Goal: Navigation & Orientation: Find specific page/section

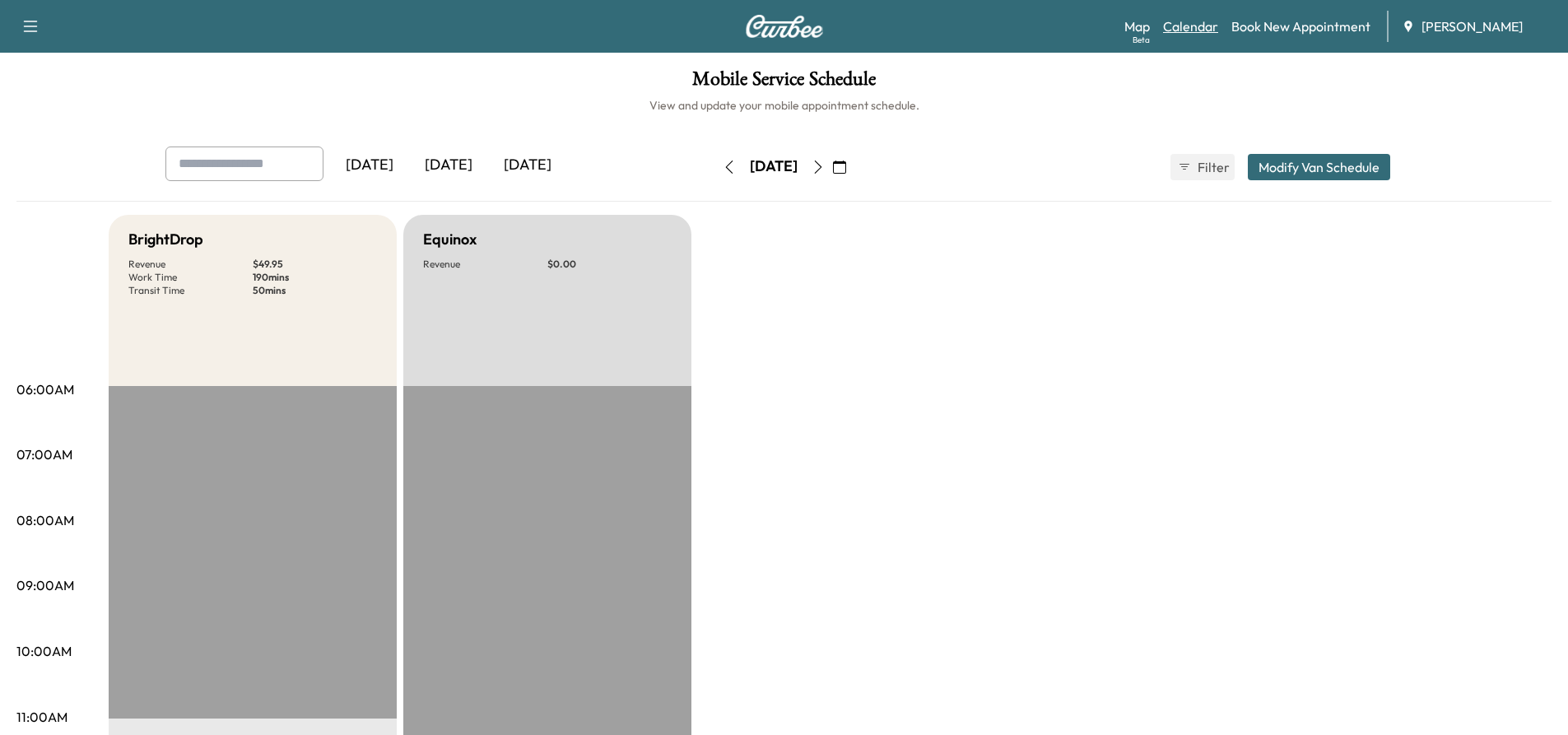
click at [1195, 28] on link "Calendar" at bounding box center [1190, 26] width 55 height 19
click at [1147, 25] on link "Map Beta" at bounding box center [1137, 26] width 26 height 19
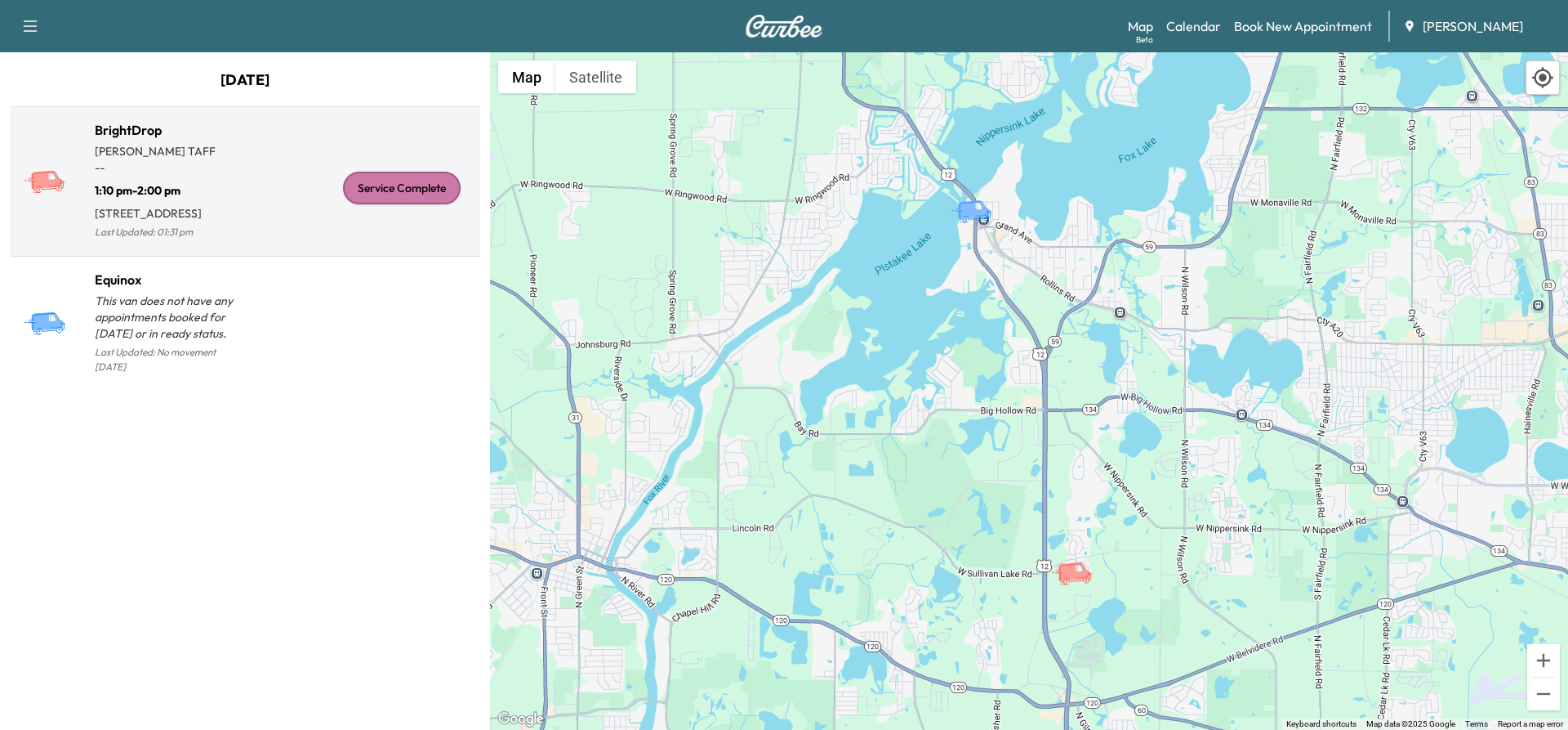
click at [219, 178] on p "1:10 pm - 2:00 pm" at bounding box center [170, 187] width 151 height 23
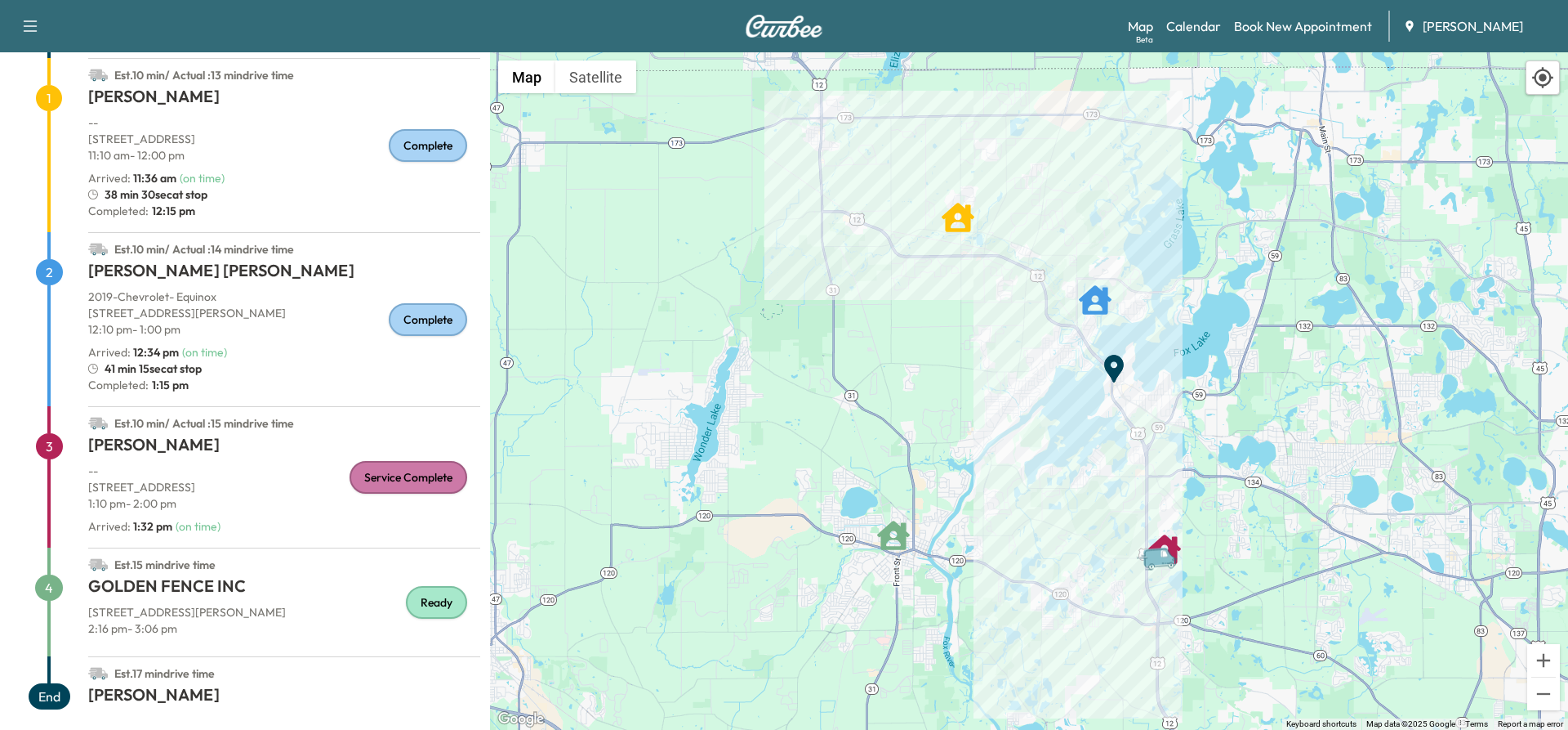
scroll to position [157, 0]
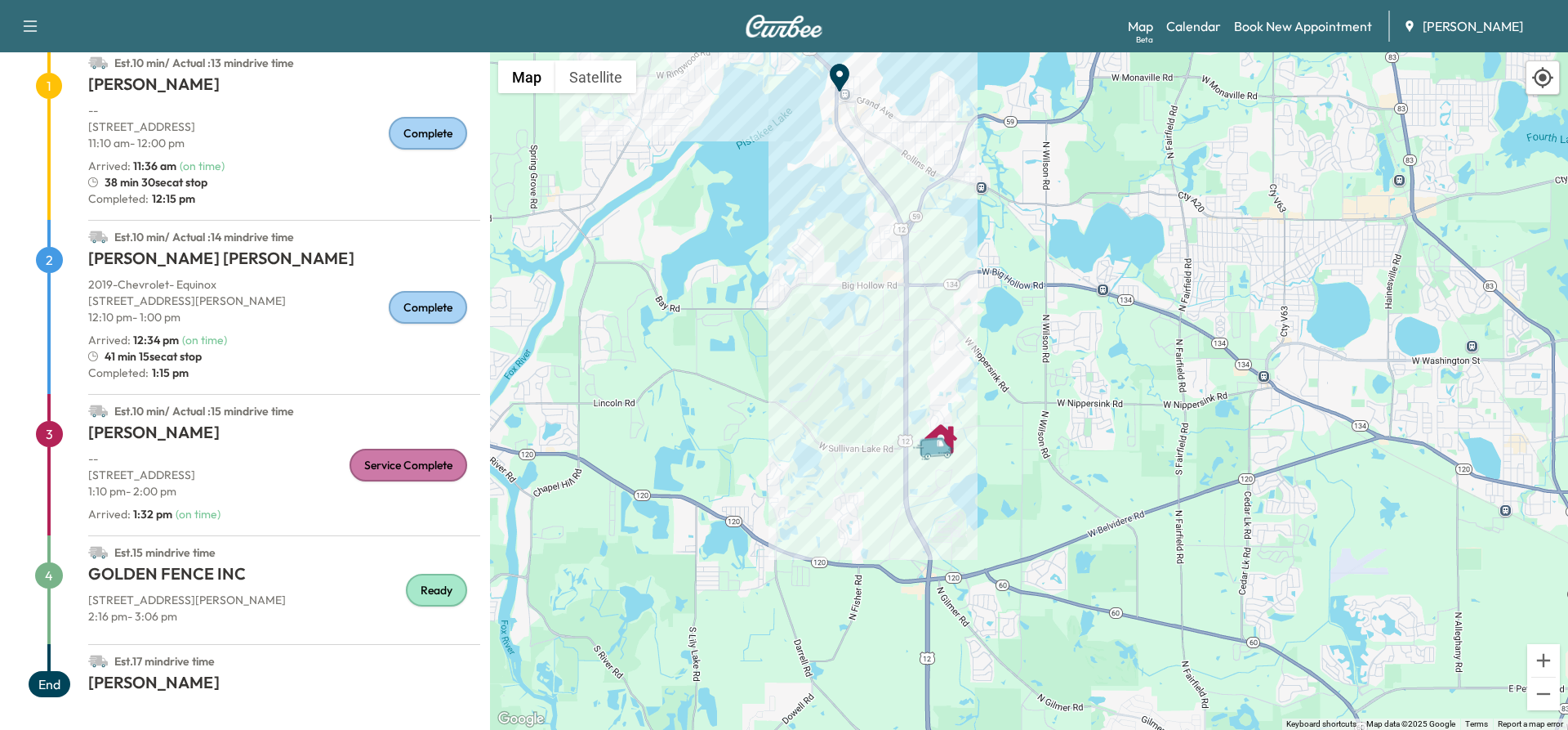
drag, startPoint x: 1161, startPoint y: 526, endPoint x: 742, endPoint y: 335, distance: 460.5
click at [742, 335] on div "To activate drag with keyboard, press Alt + Enter. Once in keyboard drag state,…" at bounding box center [1029, 391] width 1078 height 677
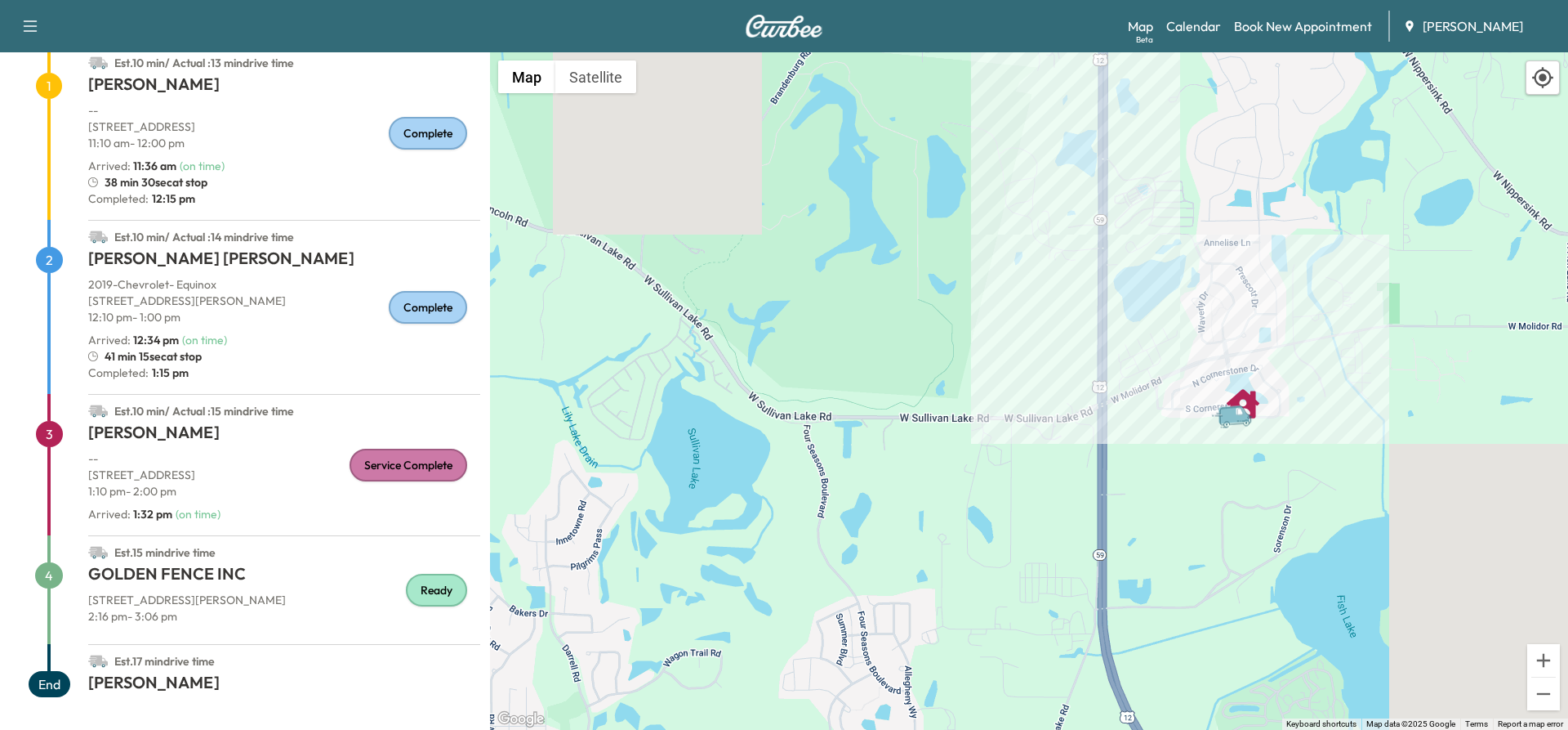
drag, startPoint x: 1070, startPoint y: 470, endPoint x: 914, endPoint y: 646, distance: 235.2
click at [887, 729] on html "Support Log Out Map Beta Calendar Book New Appointment Ray Chevrolet BrightDrop…" at bounding box center [784, 365] width 1568 height 730
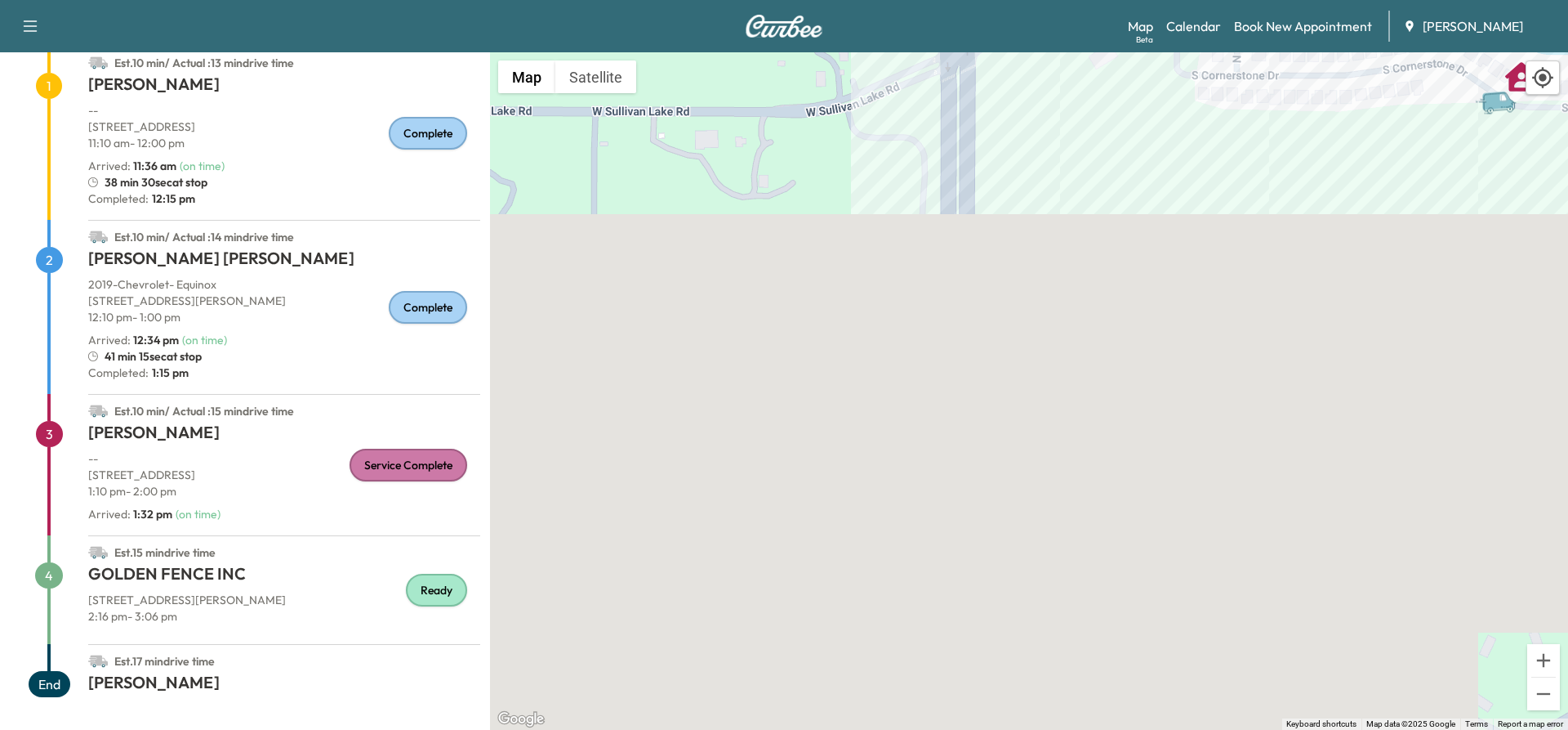
drag, startPoint x: 1053, startPoint y: 447, endPoint x: 840, endPoint y: 216, distance: 314.2
click at [840, 216] on div "To activate drag with keyboard, press Alt + Enter. Once in keyboard drag state,…" at bounding box center [1029, 391] width 1078 height 677
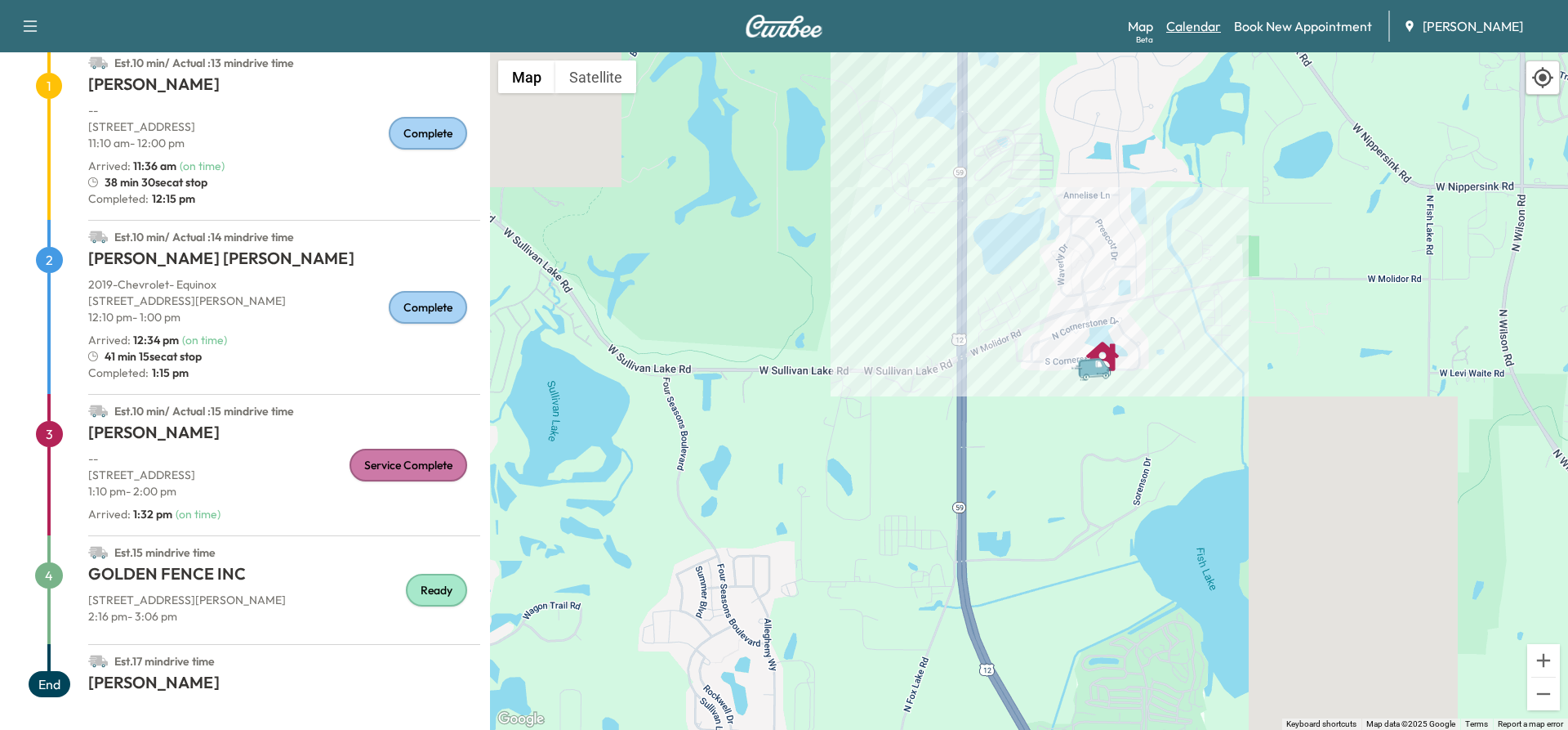
click at [1185, 27] on link "Calendar" at bounding box center [1194, 26] width 55 height 19
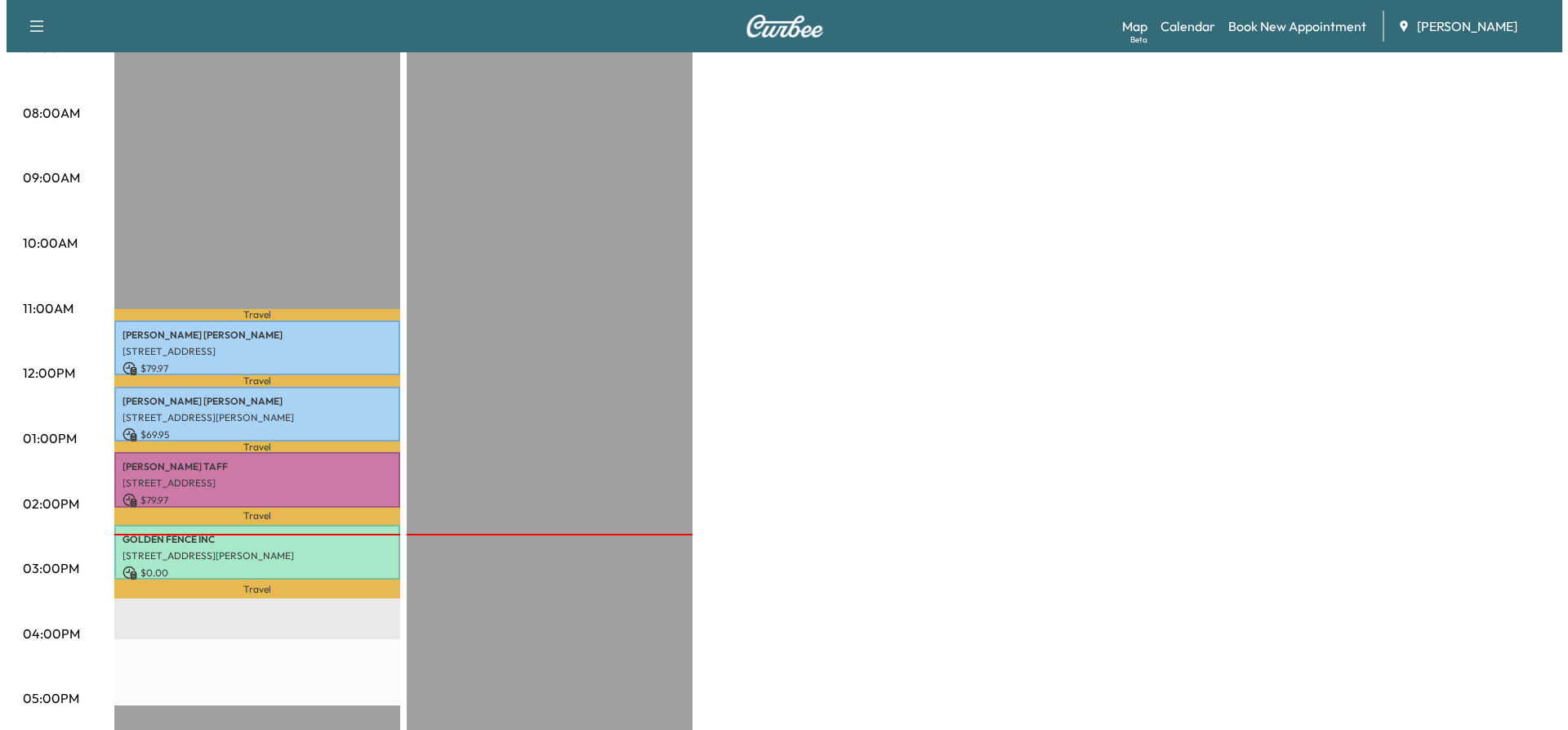
scroll to position [409, 0]
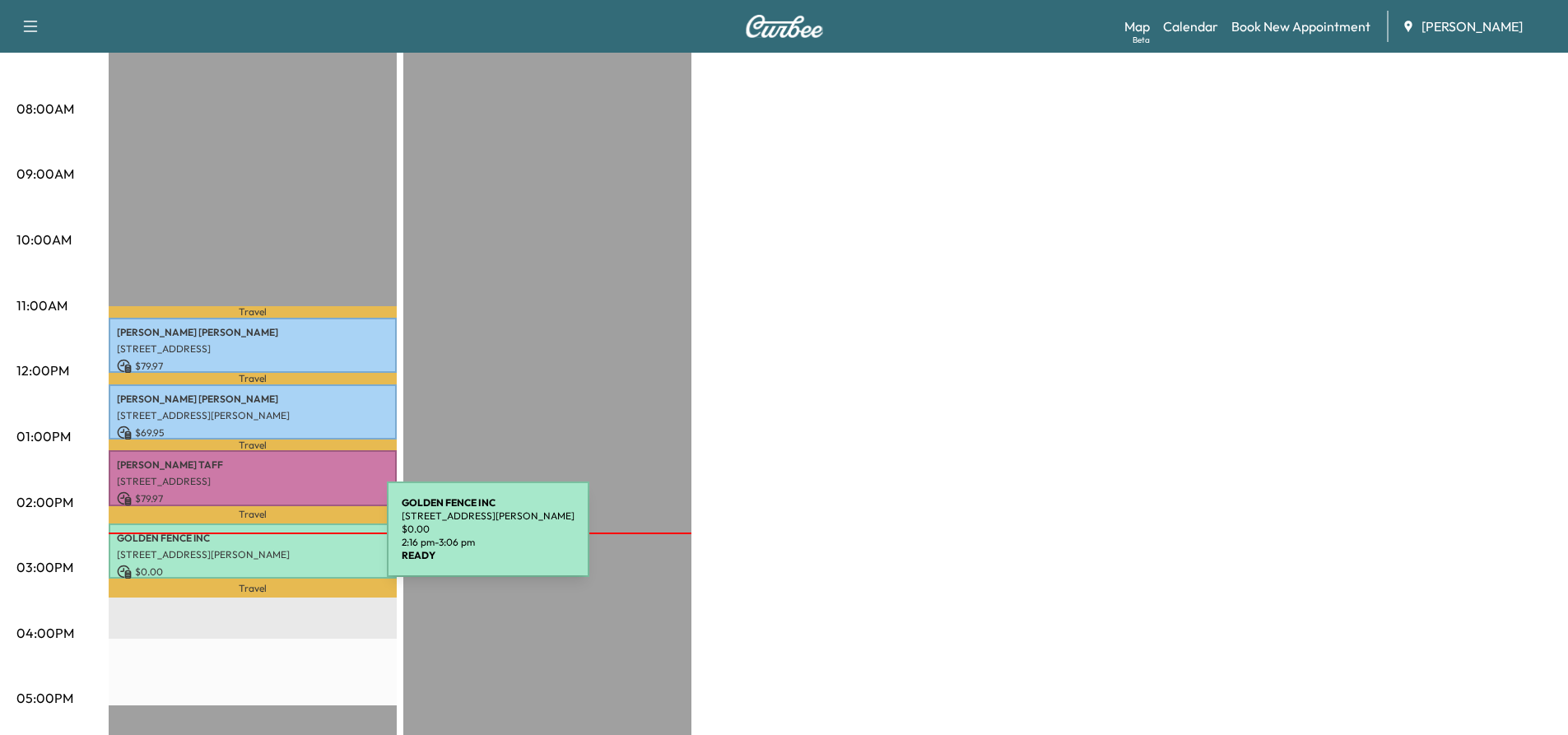
click at [264, 539] on div "GOLDEN FENCE INC [STREET_ADDRESS][PERSON_NAME] $ 0.00 2:16 pm - 3:06 pm" at bounding box center [252, 551] width 288 height 55
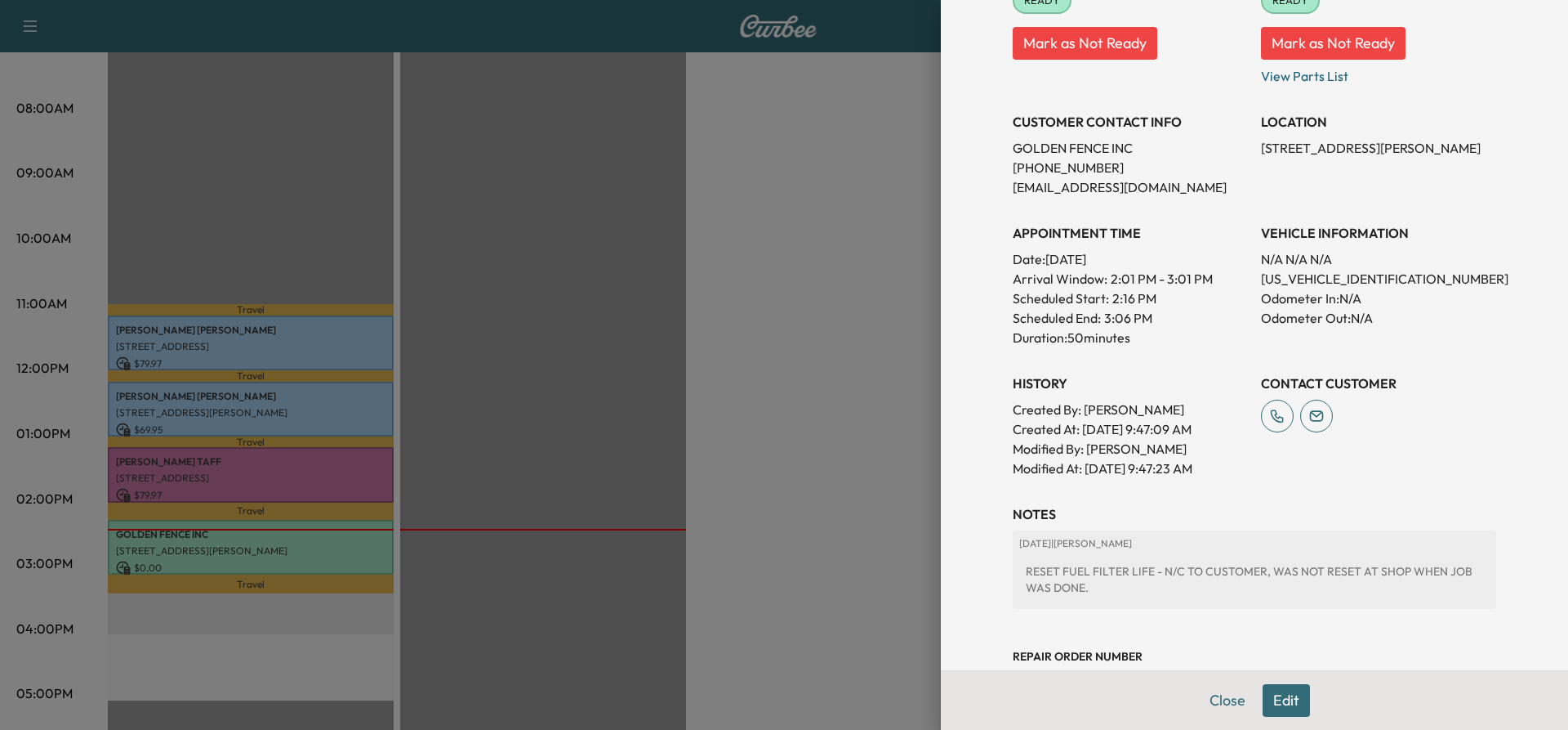
scroll to position [294, 0]
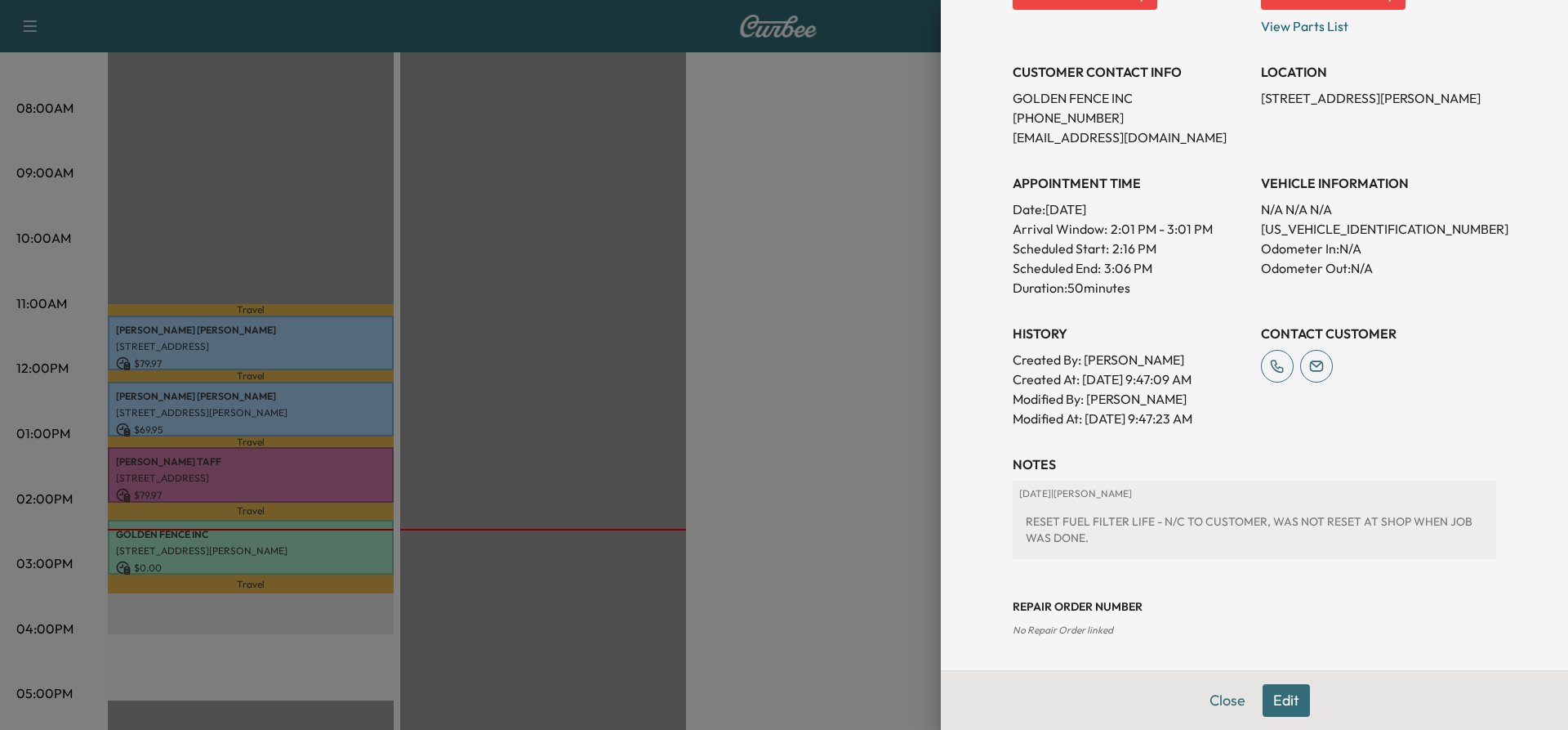
click at [207, 551] on div at bounding box center [784, 365] width 1568 height 730
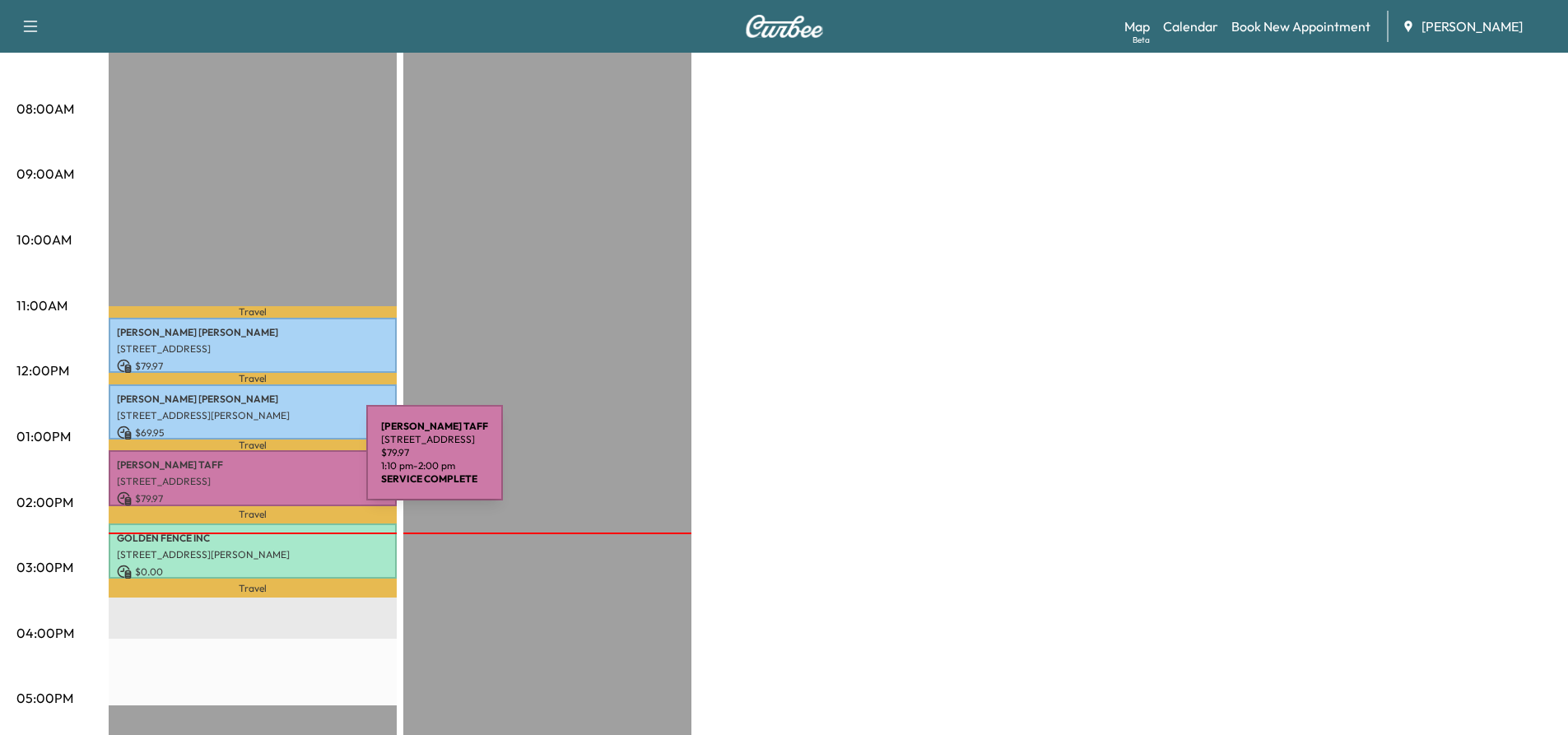
click at [243, 462] on p "[PERSON_NAME]" at bounding box center [253, 465] width 272 height 13
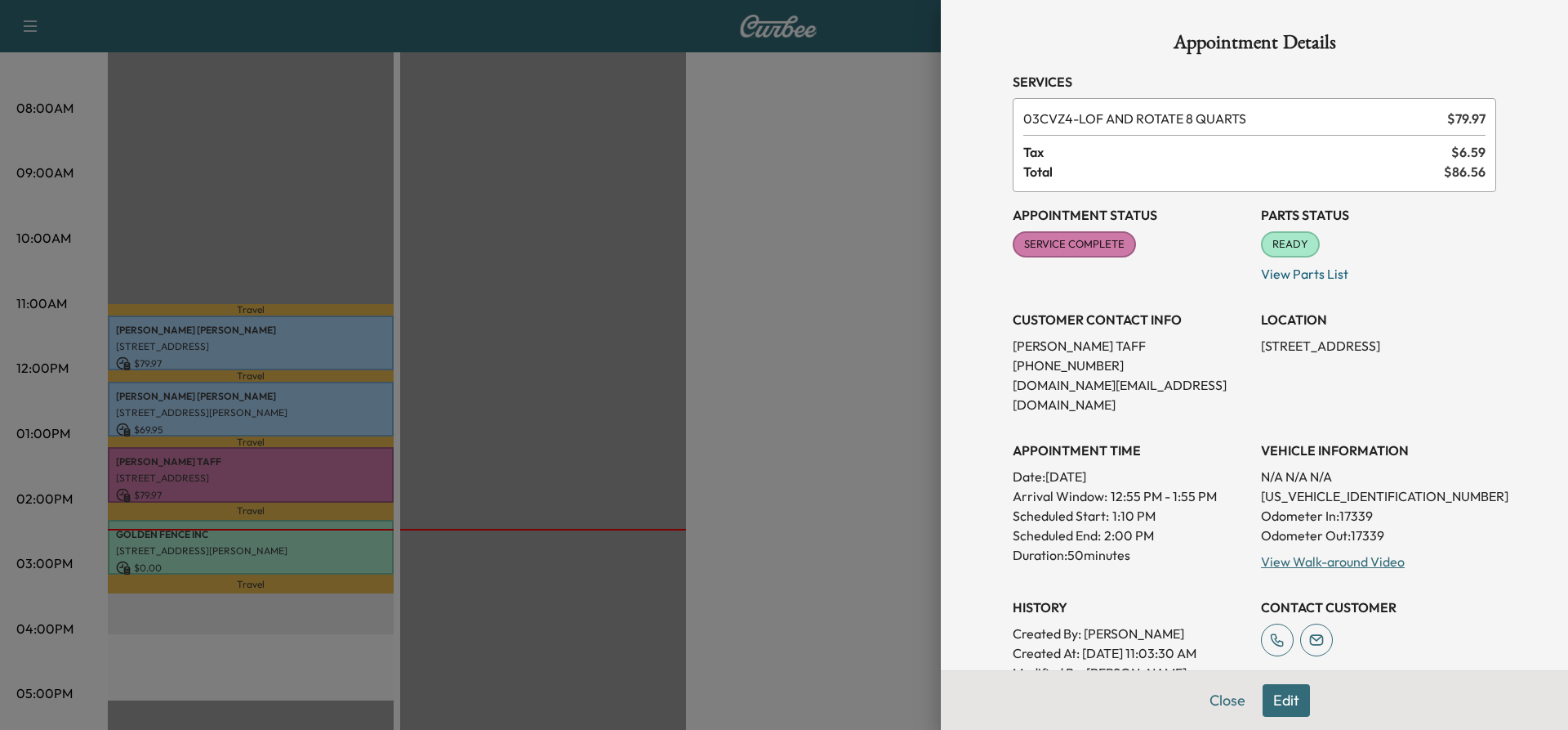
click at [190, 395] on div at bounding box center [784, 365] width 1568 height 730
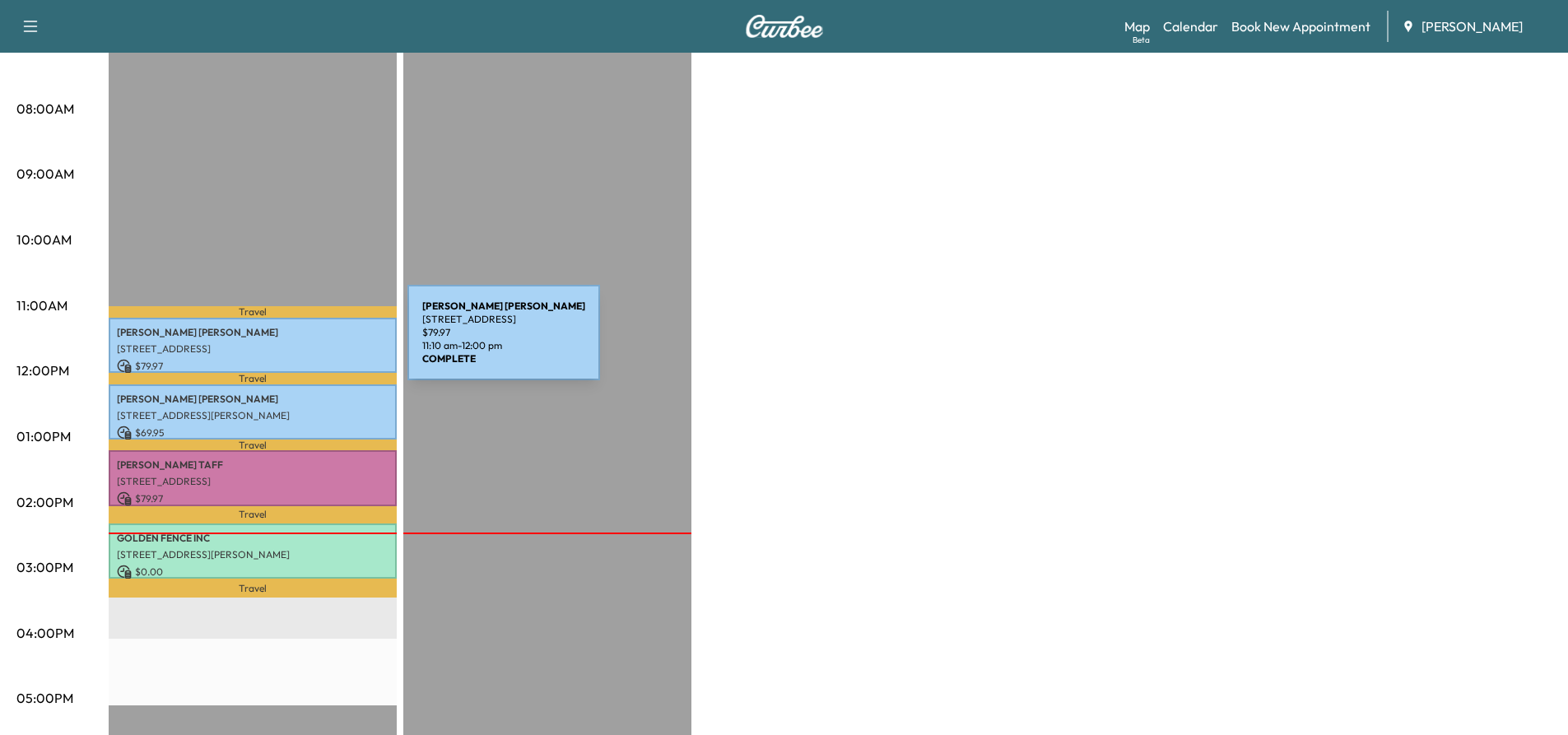
click at [284, 343] on p "[STREET_ADDRESS]" at bounding box center [253, 349] width 272 height 13
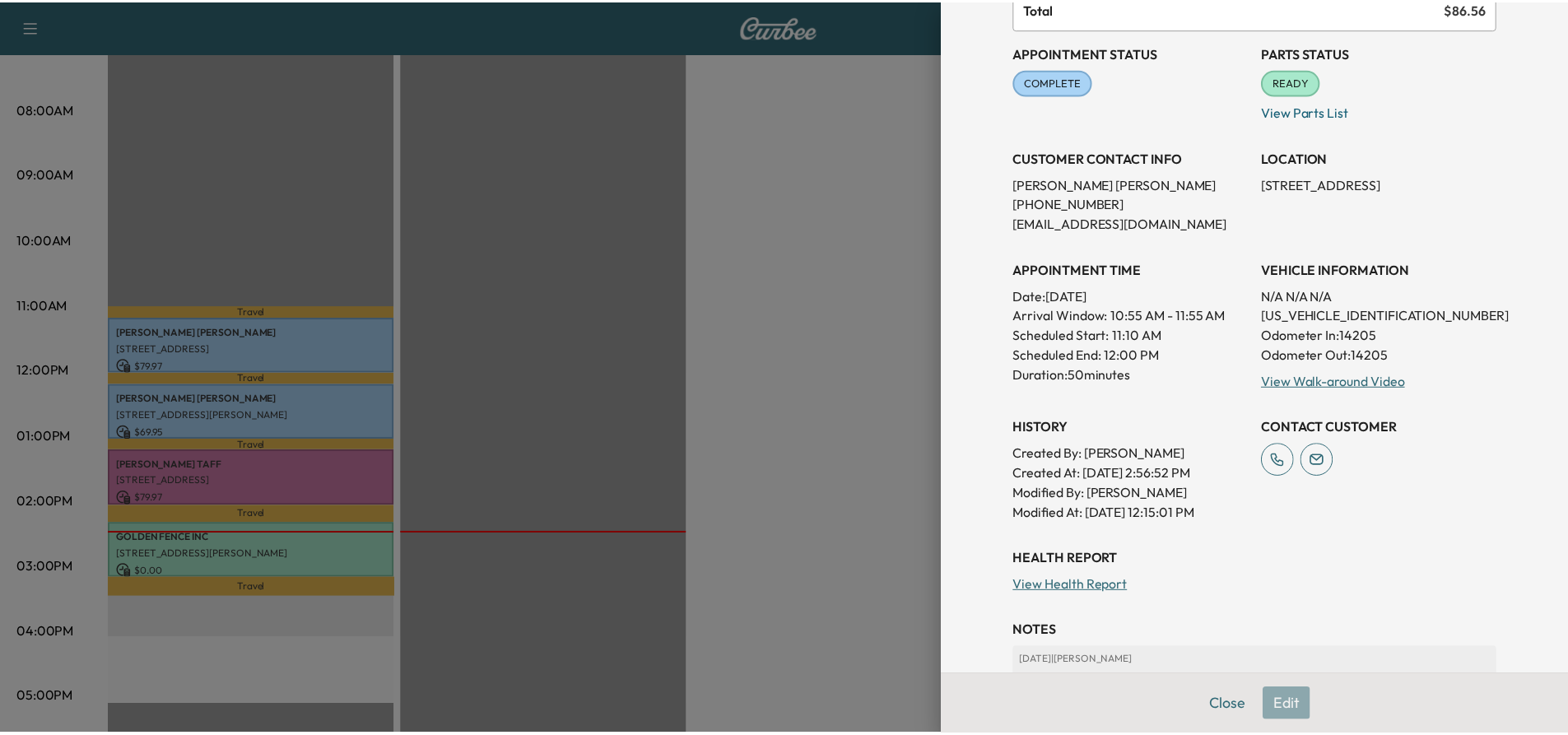
scroll to position [0, 0]
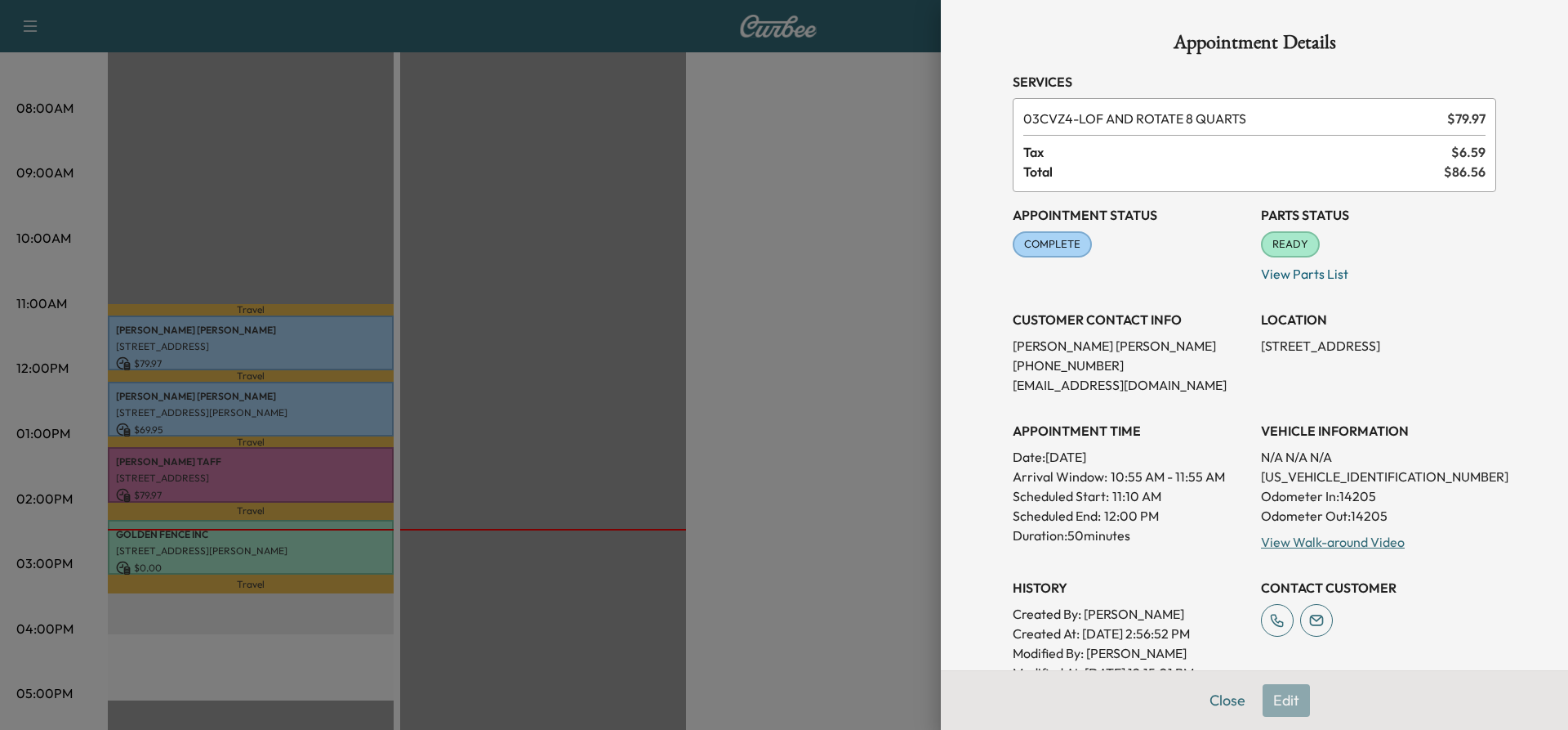
click at [821, 301] on div at bounding box center [784, 365] width 1568 height 730
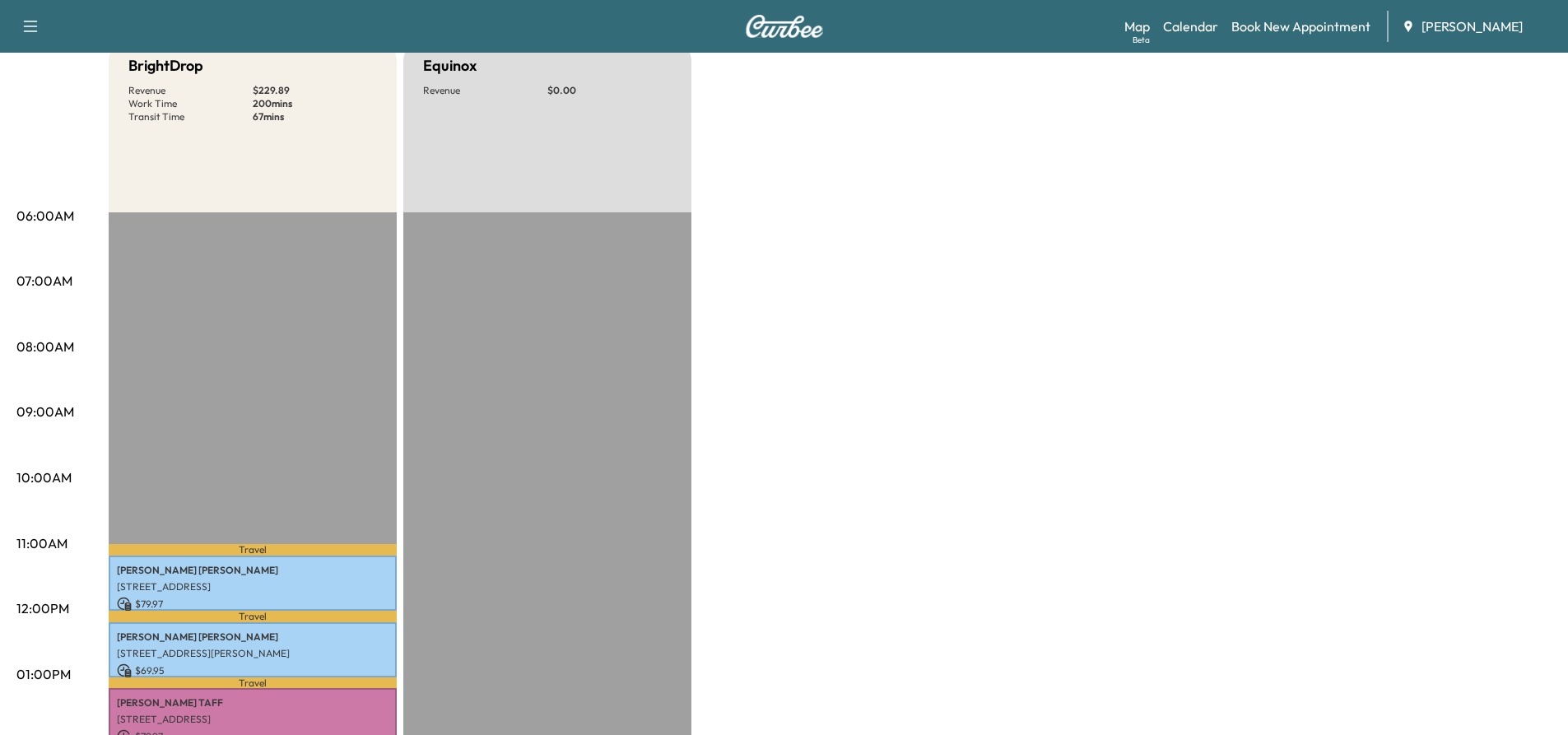
scroll to position [164, 0]
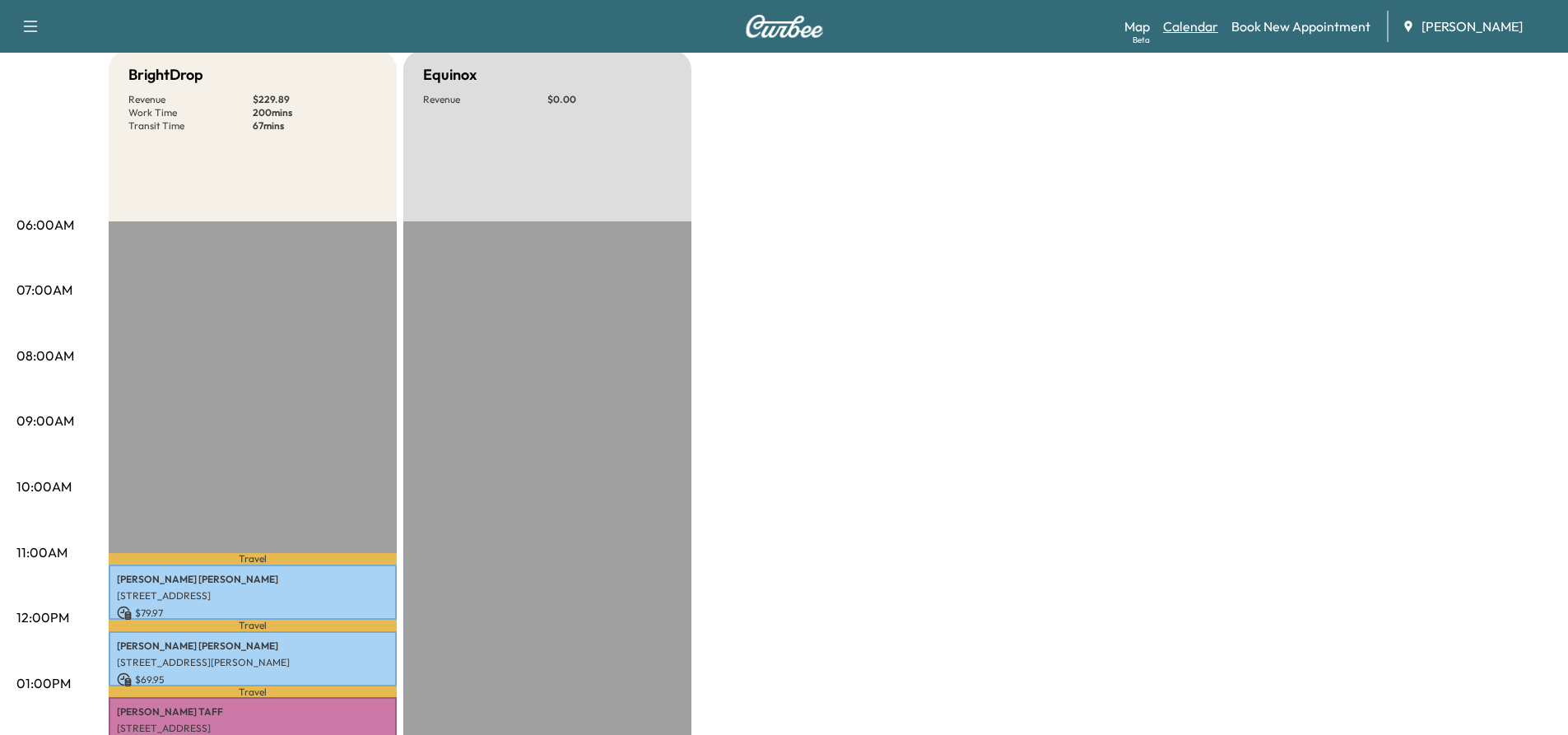
click at [1200, 29] on link "Calendar" at bounding box center [1190, 26] width 55 height 19
click at [1146, 28] on link "Map Beta" at bounding box center [1137, 26] width 26 height 19
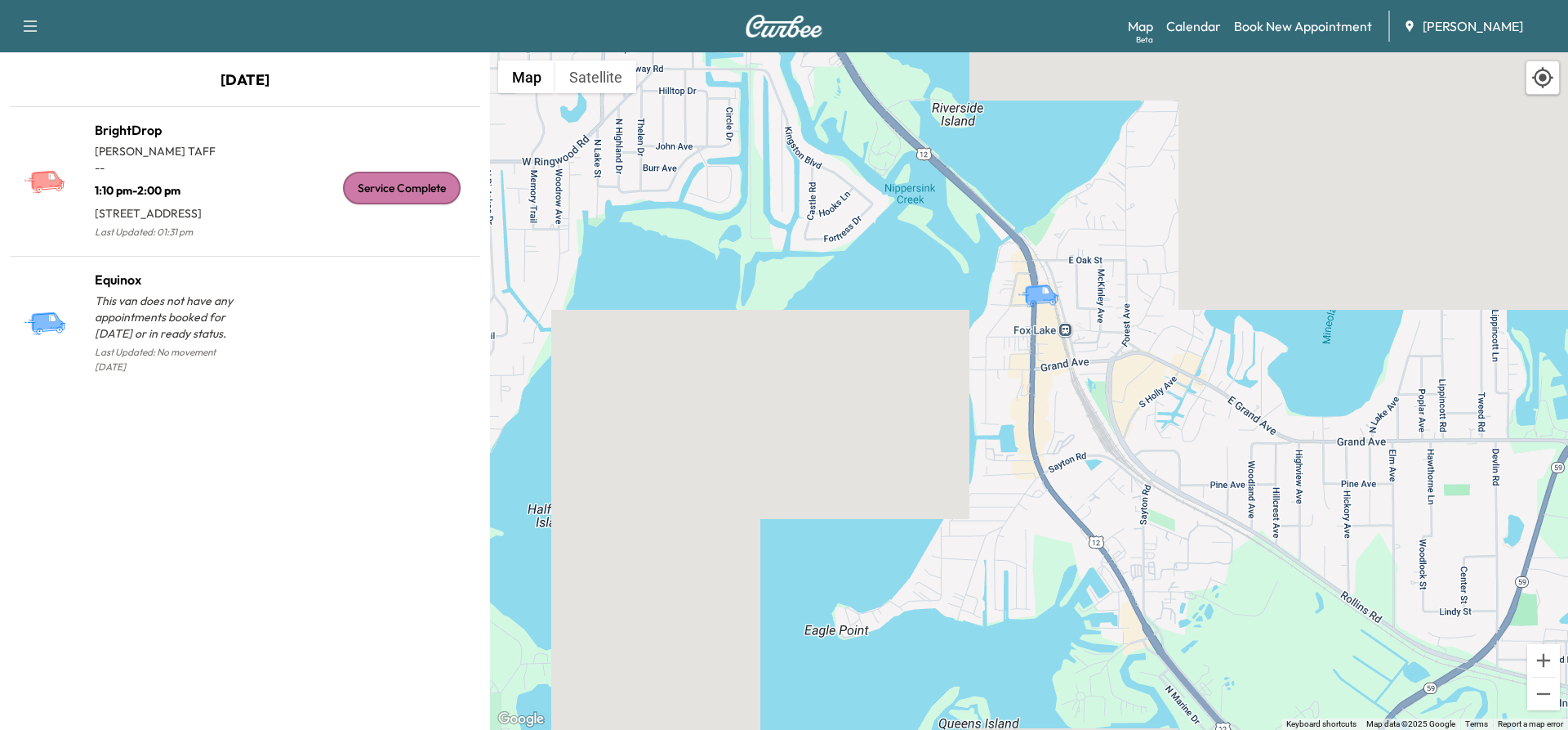
drag, startPoint x: 1138, startPoint y: 376, endPoint x: 1129, endPoint y: 62, distance: 314.1
click at [1129, 62] on div "To activate drag with keyboard, press Alt + Enter. Once in keyboard drag state,…" at bounding box center [1029, 391] width 1078 height 677
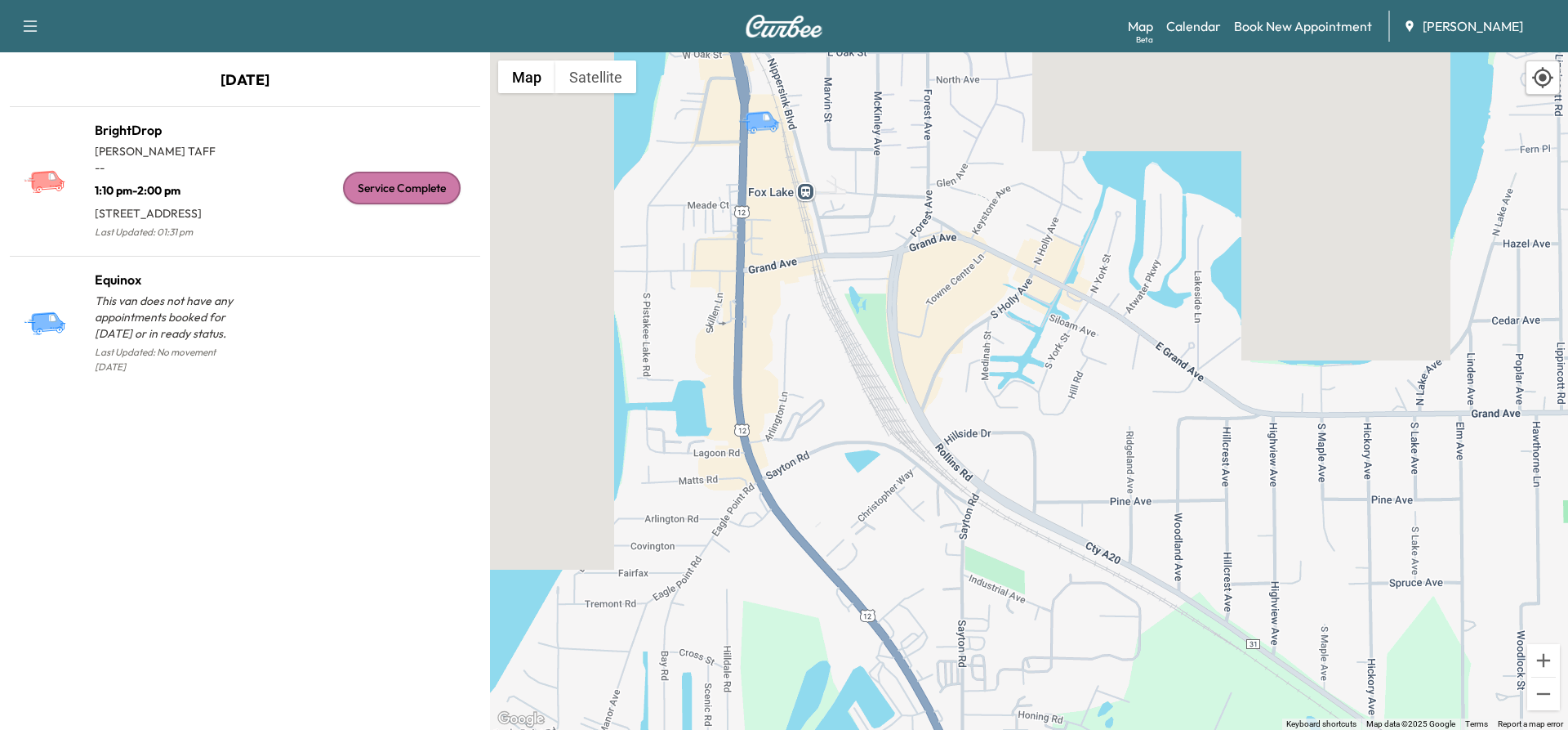
drag, startPoint x: 994, startPoint y: 201, endPoint x: 827, endPoint y: 48, distance: 226.5
click at [827, 48] on div "Support Log Out Map Beta Calendar Book New Appointment Ray Chevrolet [DATE] Bri…" at bounding box center [784, 365] width 1568 height 730
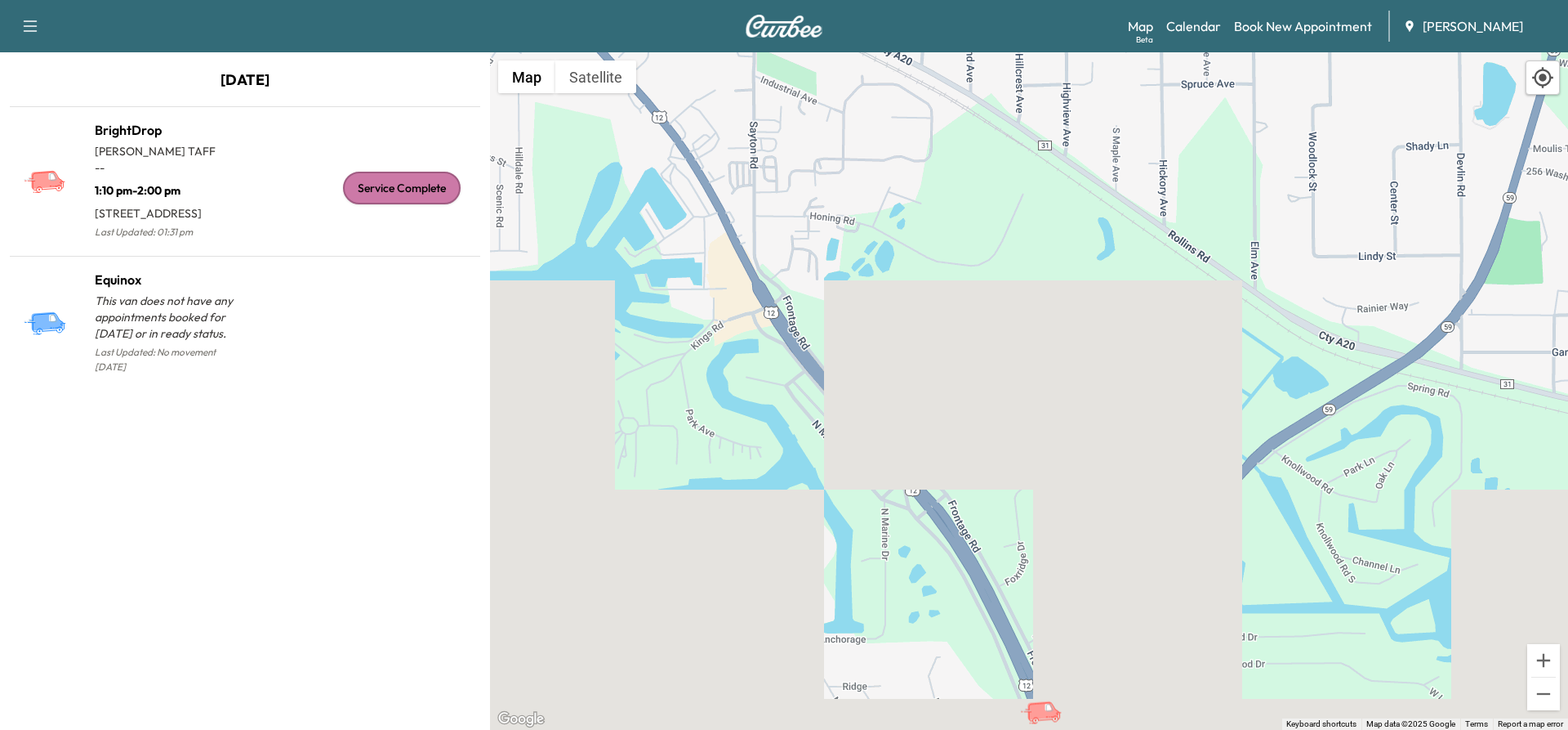
drag, startPoint x: 1044, startPoint y: 485, endPoint x: 840, endPoint y: -8, distance: 533.5
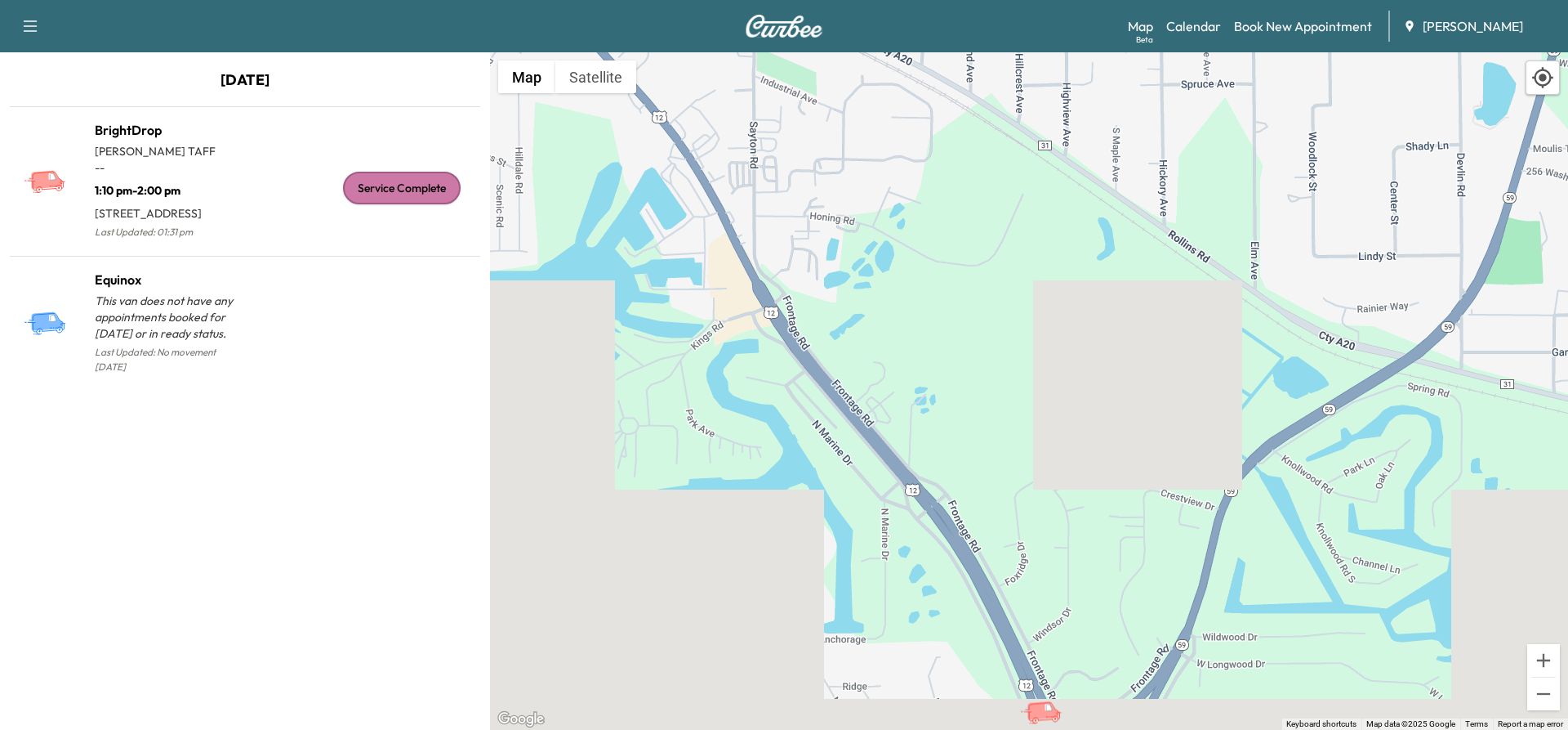
click at [840, 0] on html "Support Log Out Map Beta Calendar Book New Appointment Ray Chevrolet [DATE] Bri…" at bounding box center [784, 365] width 1568 height 730
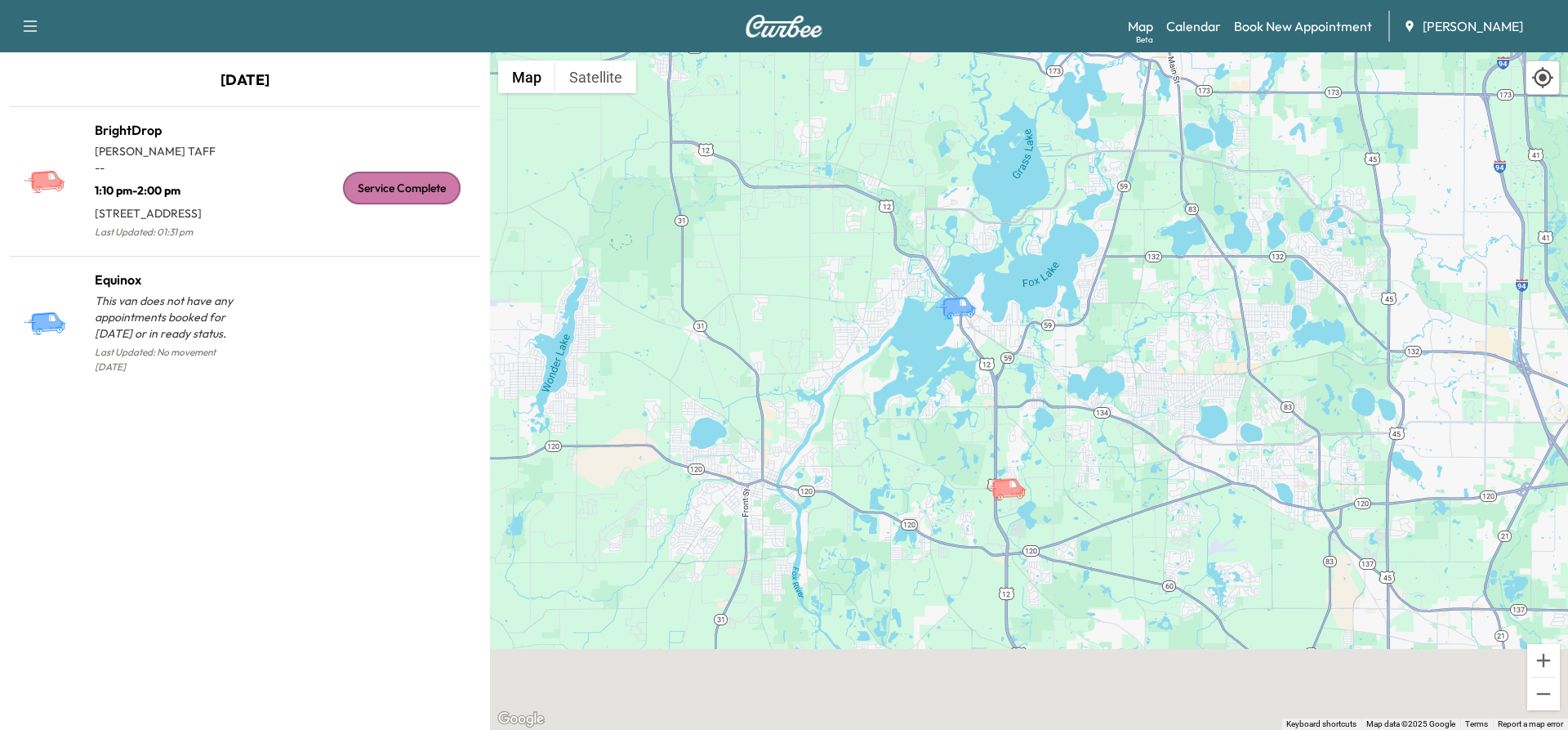
drag, startPoint x: 1059, startPoint y: 408, endPoint x: 1002, endPoint y: 294, distance: 127.5
click at [1006, 299] on div "To activate drag with keyboard, press Alt + Enter. Once in keyboard drag state,…" at bounding box center [1029, 391] width 1078 height 677
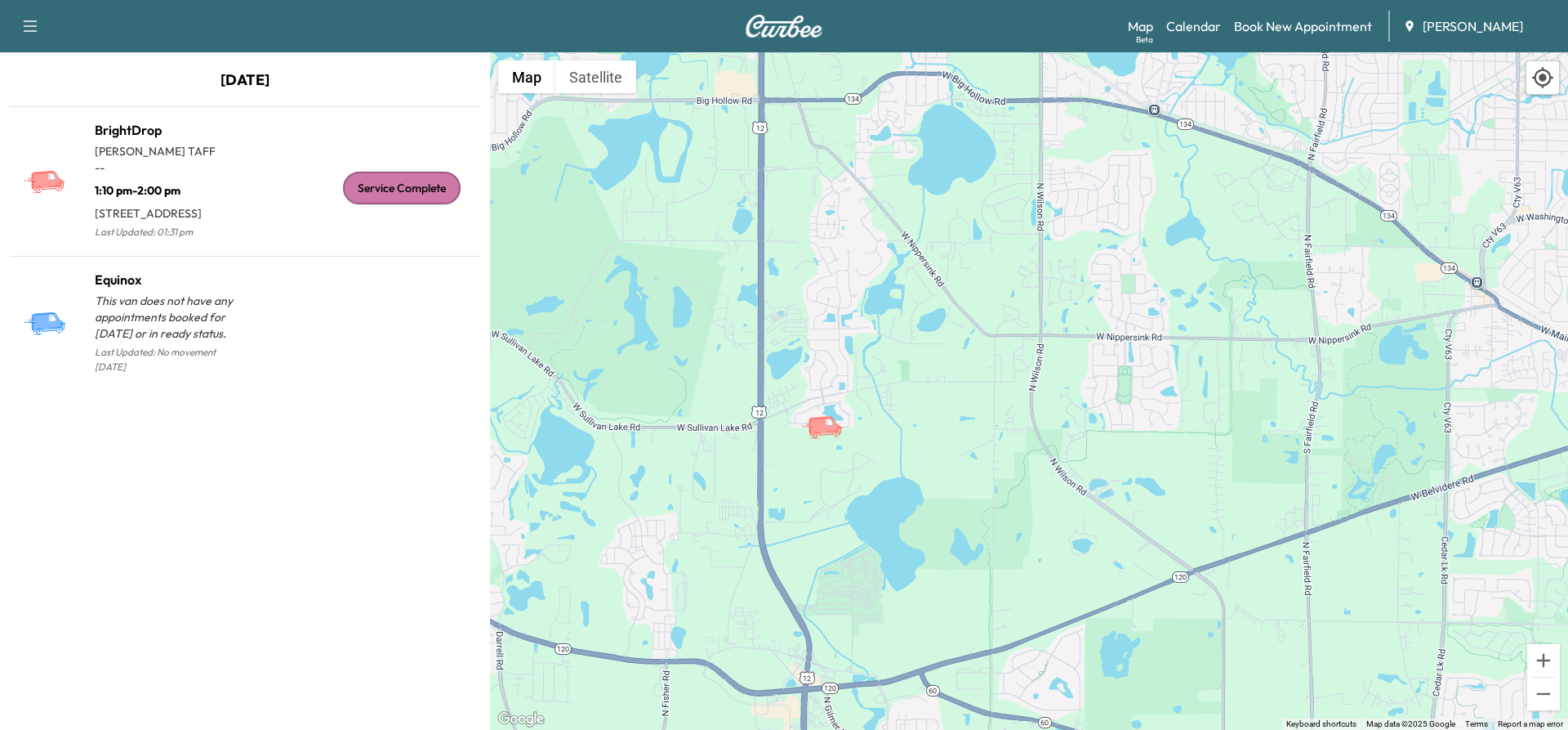
drag, startPoint x: 913, startPoint y: 252, endPoint x: 946, endPoint y: 638, distance: 387.4
click at [946, 638] on div "To activate drag with keyboard, press Alt + Enter. Once in keyboard drag state,…" at bounding box center [1029, 391] width 1078 height 677
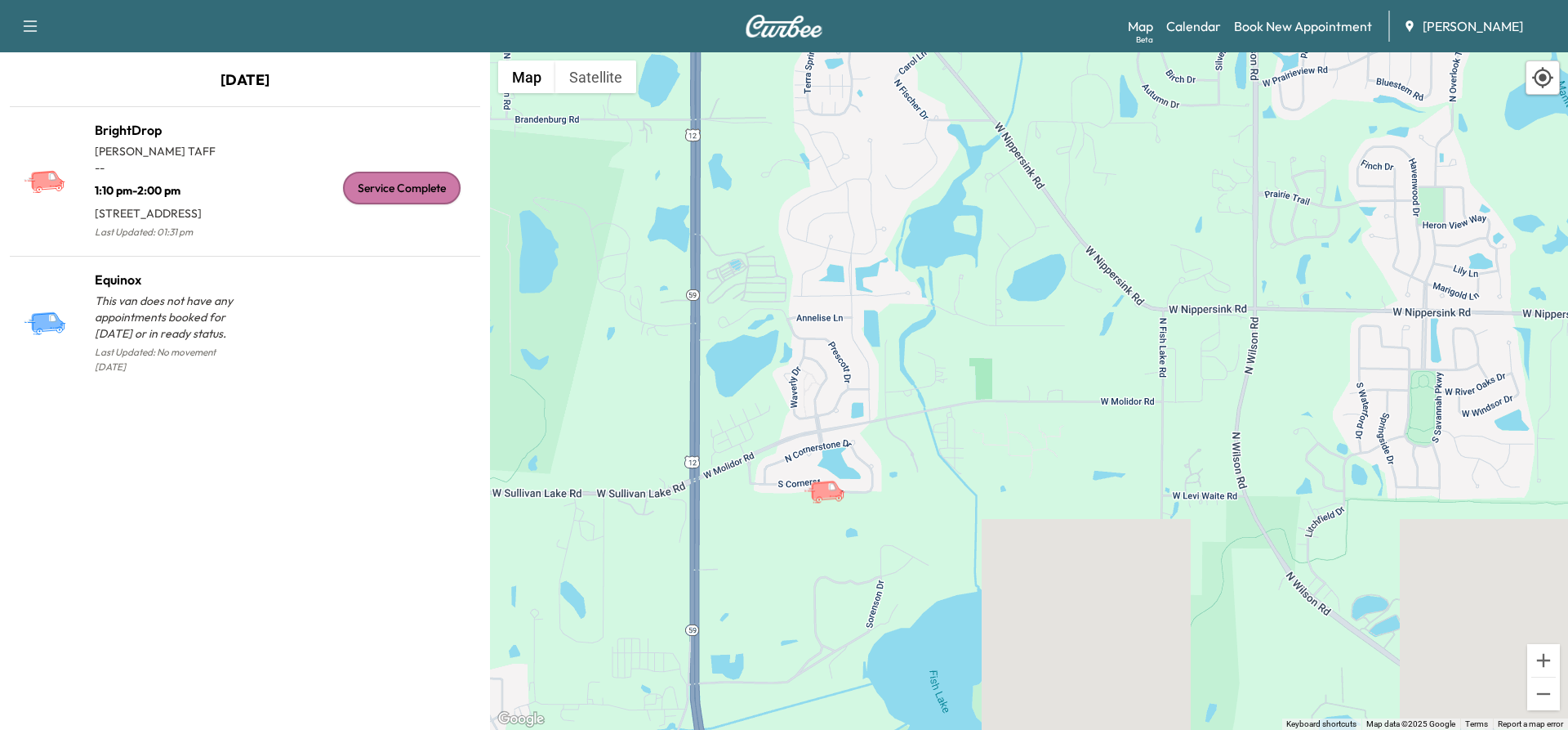
drag, startPoint x: 646, startPoint y: 366, endPoint x: 794, endPoint y: 387, distance: 149.5
click at [794, 387] on div "To activate drag with keyboard, press Alt + Enter. Once in keyboard drag state,…" at bounding box center [1029, 391] width 1078 height 677
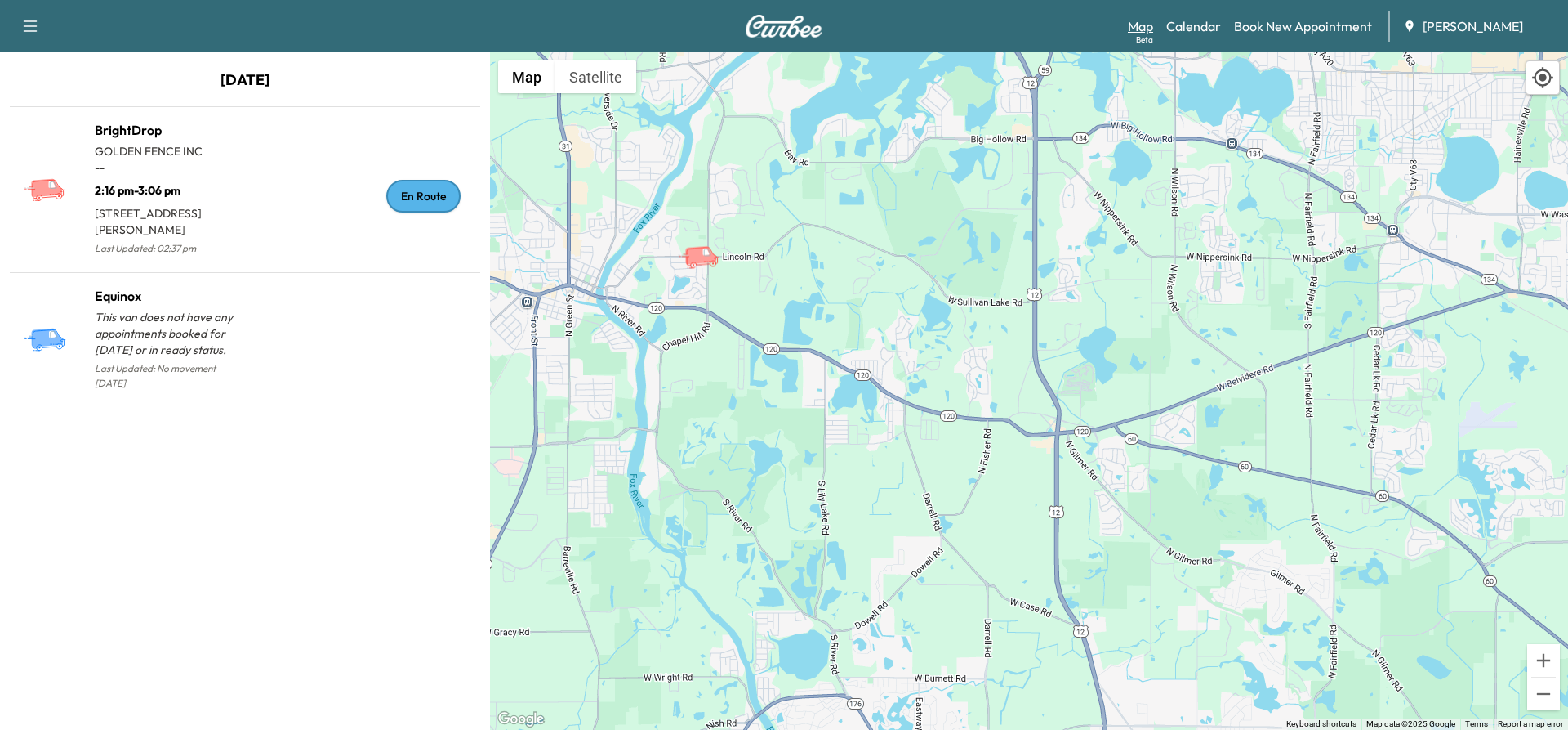
click at [1144, 29] on link "Map Beta" at bounding box center [1141, 26] width 26 height 19
click at [1211, 35] on link "Calendar" at bounding box center [1194, 26] width 55 height 19
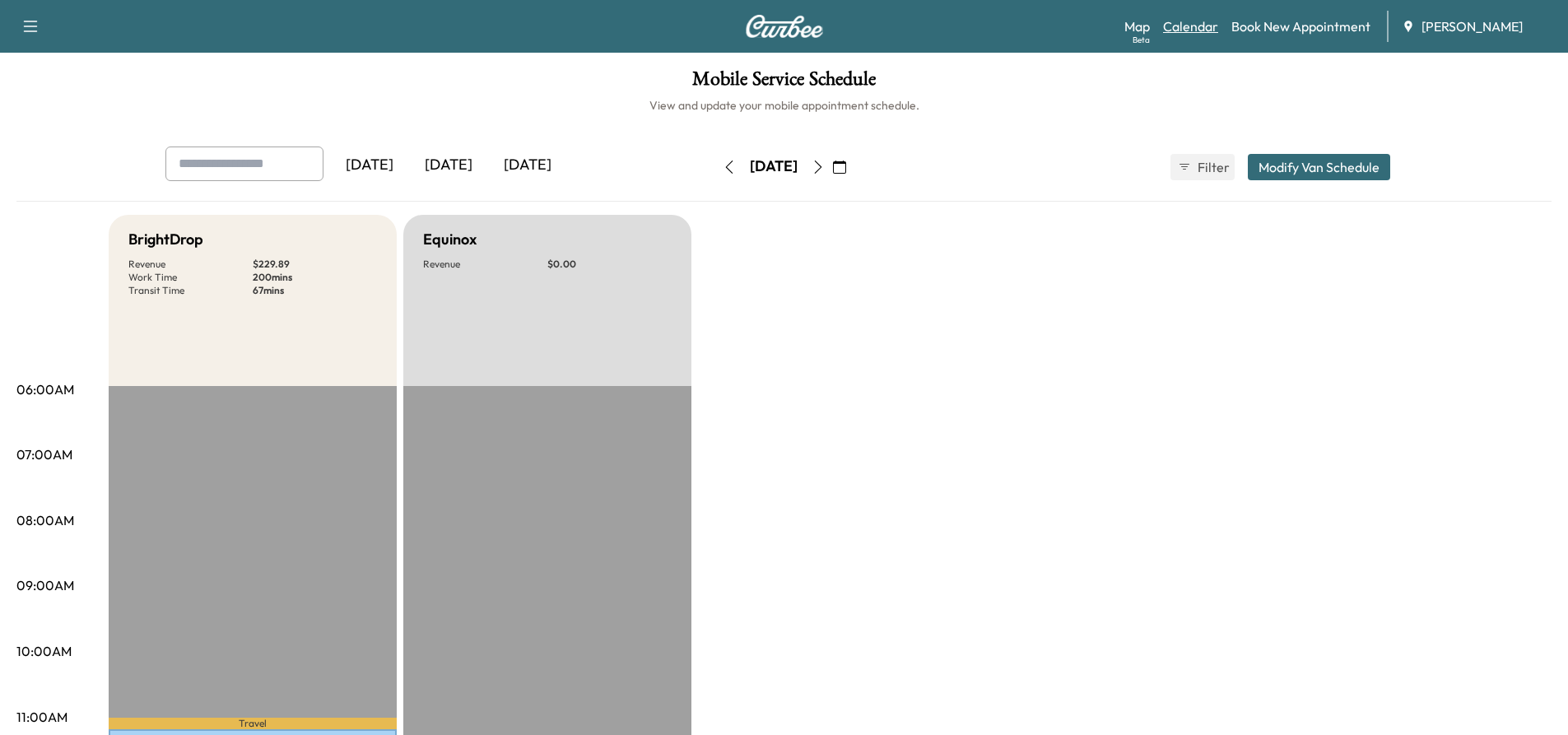
click at [1187, 31] on link "Calendar" at bounding box center [1190, 26] width 55 height 19
click at [1148, 28] on link "Map Beta" at bounding box center [1137, 26] width 26 height 19
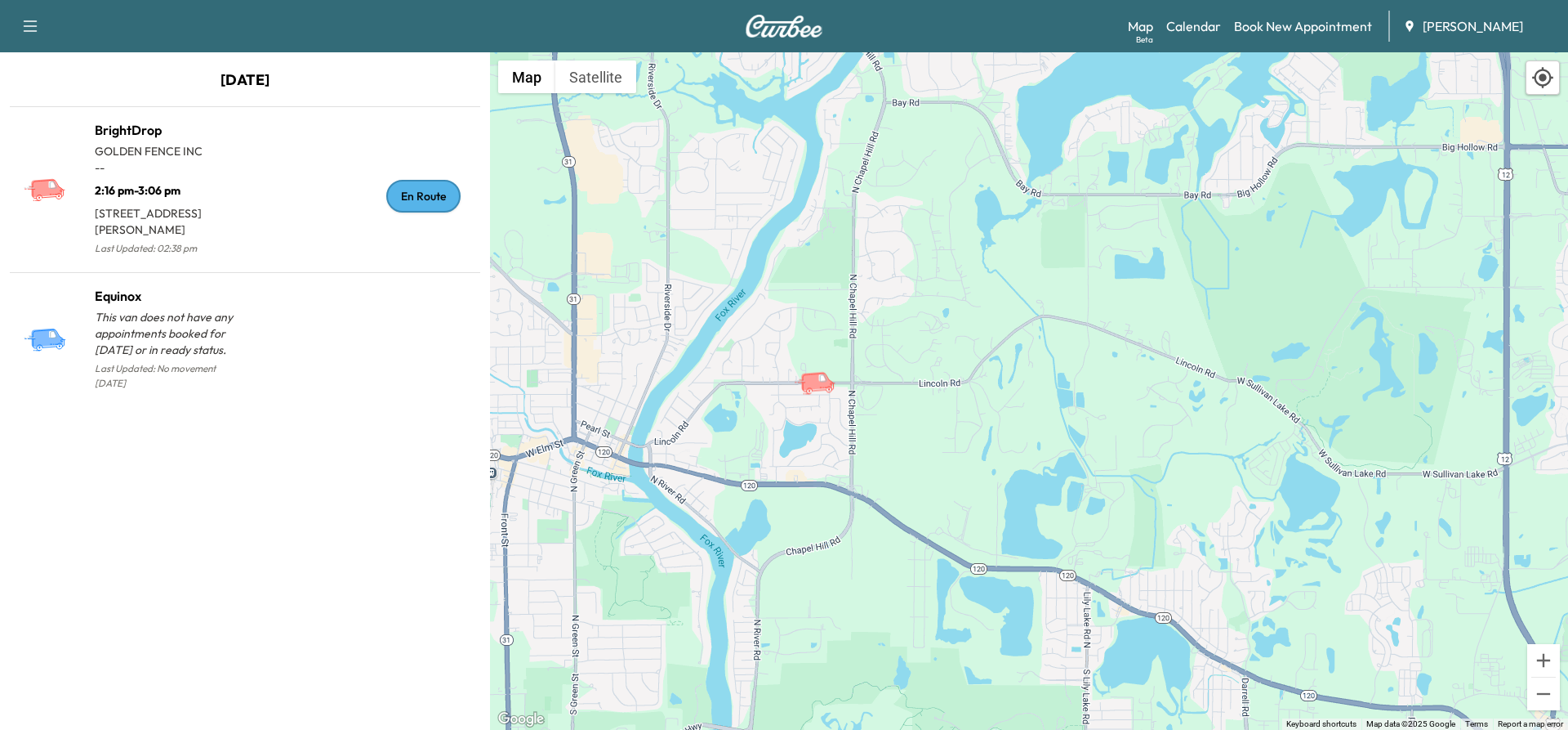
drag, startPoint x: 870, startPoint y: 464, endPoint x: 879, endPoint y: 60, distance: 404.1
click at [879, 60] on div "To activate drag with keyboard, press Alt + Enter. Once in keyboard drag state,…" at bounding box center [1029, 391] width 1078 height 677
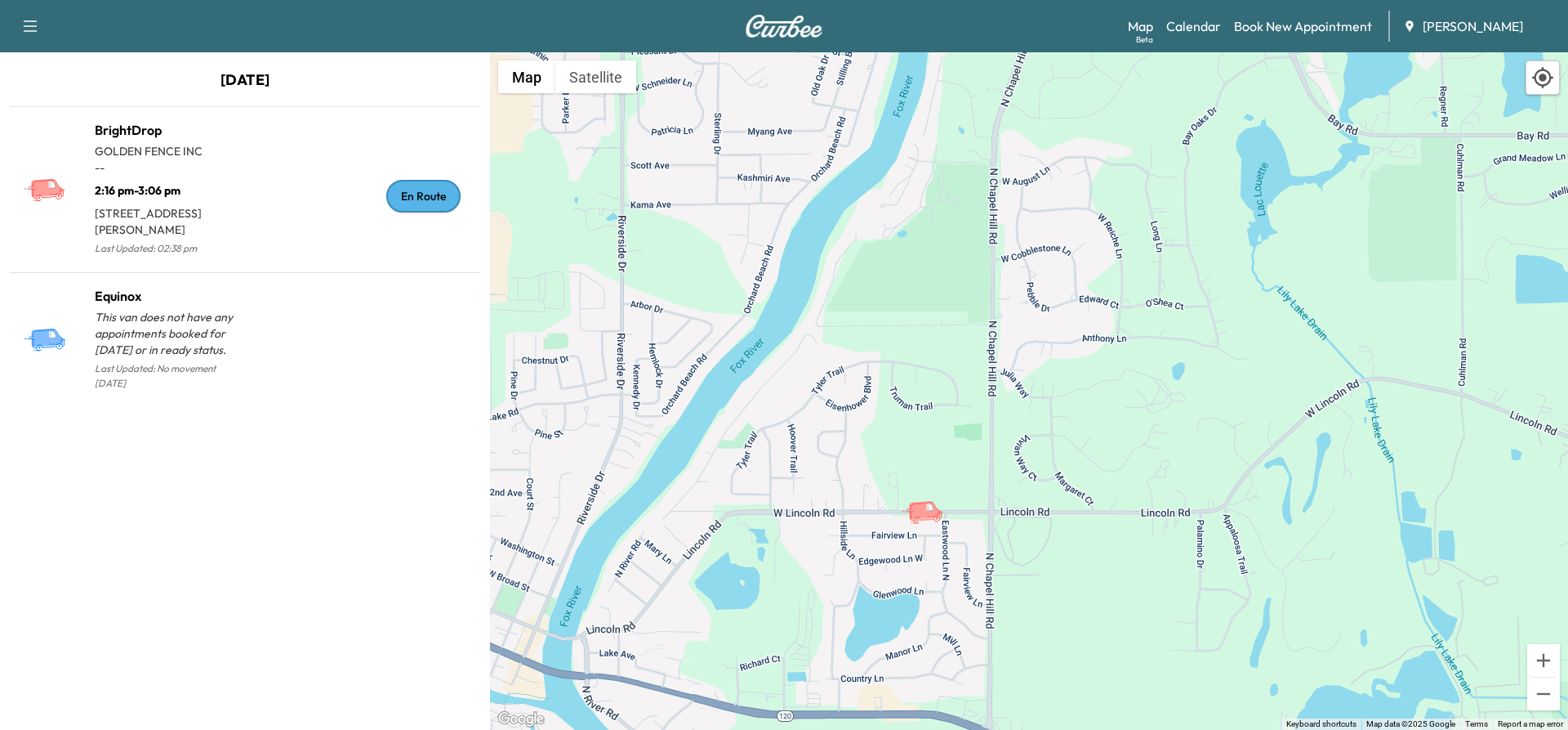
drag, startPoint x: 645, startPoint y: 236, endPoint x: 847, endPoint y: 255, distance: 202.9
click at [847, 255] on div "To activate drag with keyboard, press Alt + Enter. Once in keyboard drag state,…" at bounding box center [1029, 391] width 1078 height 677
